Goal: Information Seeking & Learning: Learn about a topic

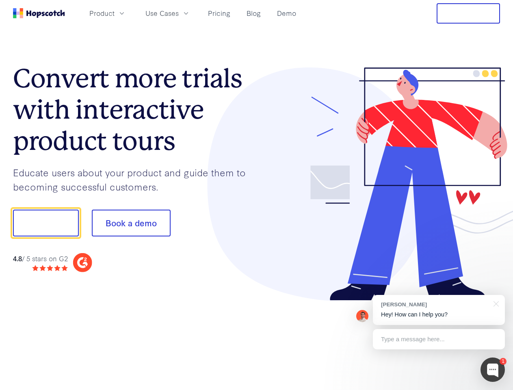
click at [257, 195] on div at bounding box center [379, 184] width 244 height 234
click at [115, 13] on span "Product" at bounding box center [101, 13] width 25 height 10
click at [179, 13] on span "Use Cases" at bounding box center [162, 13] width 33 height 10
click at [469, 13] on button "Free Trial" at bounding box center [468, 13] width 63 height 20
click at [46, 223] on button "Show me!" at bounding box center [46, 223] width 66 height 27
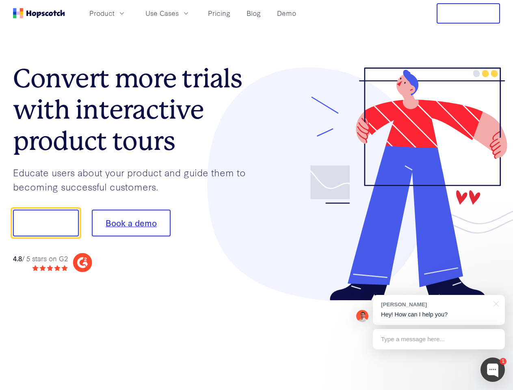
click at [131, 223] on button "Book a demo" at bounding box center [131, 223] width 79 height 27
click at [493, 370] on div at bounding box center [493, 370] width 24 height 24
click at [439, 310] on div "[PERSON_NAME] Hey! How can I help you?" at bounding box center [439, 310] width 132 height 30
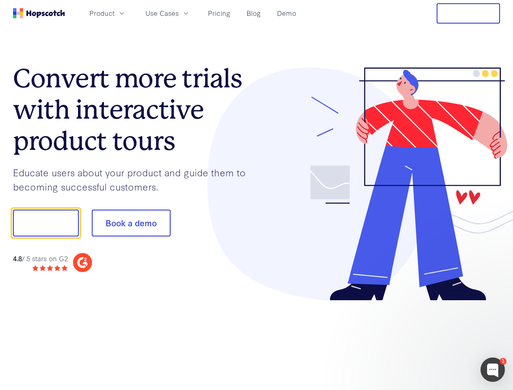
click at [495, 303] on div at bounding box center [429, 277] width 152 height 162
click at [439, 339] on div at bounding box center [429, 277] width 152 height 162
